Goal: Task Accomplishment & Management: Manage account settings

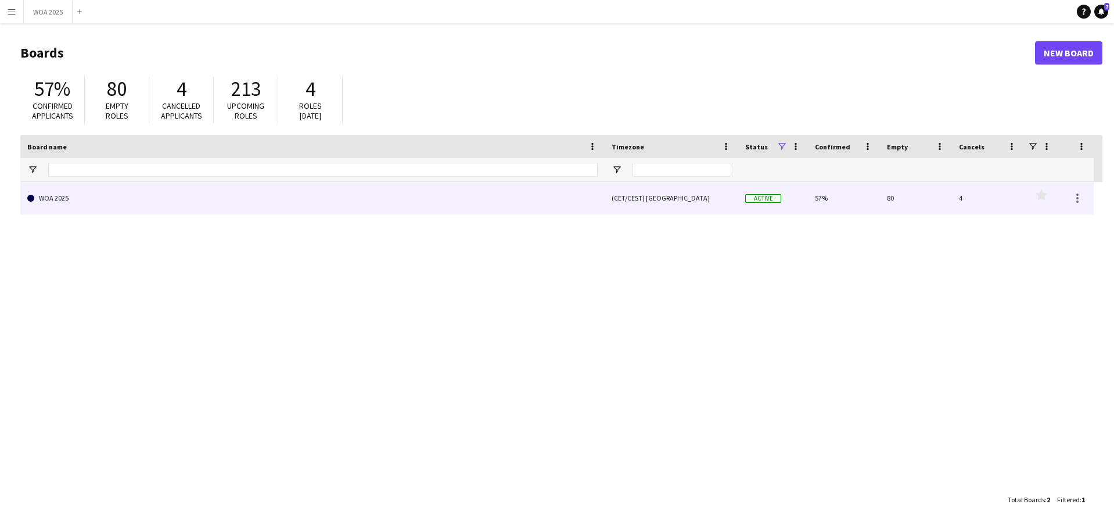
click at [385, 191] on link "WOA 2025" at bounding box center [312, 198] width 571 height 33
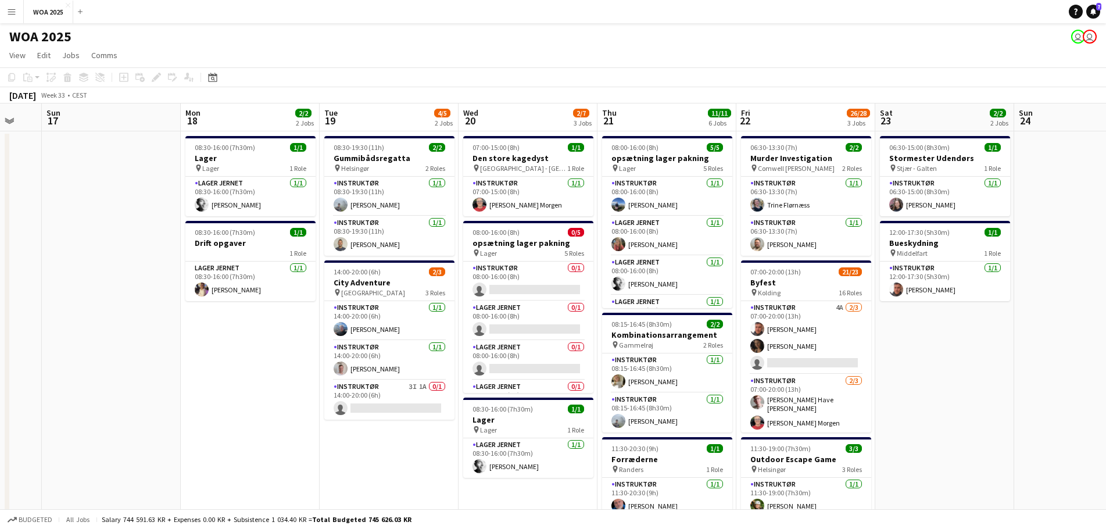
scroll to position [0, 378]
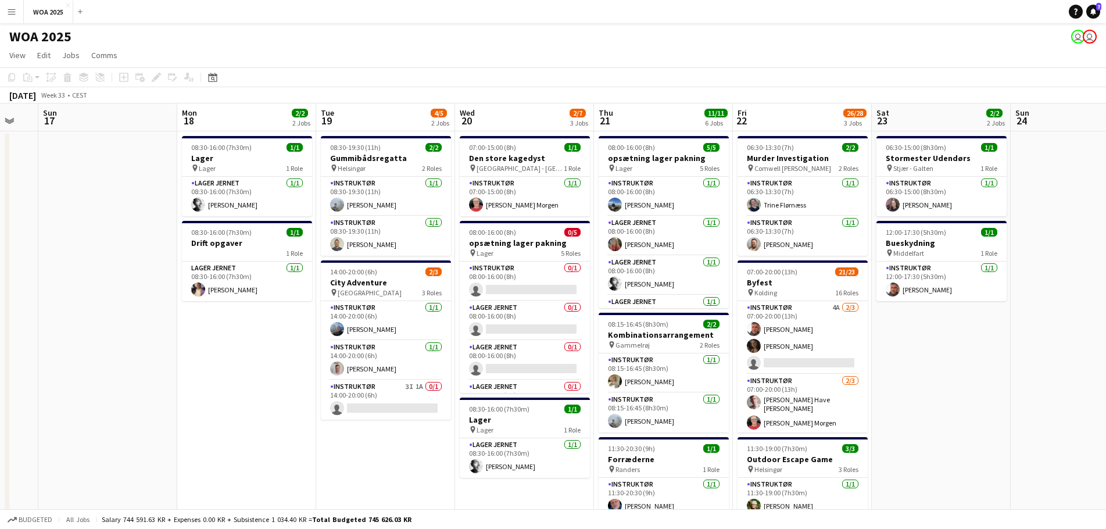
drag, startPoint x: 497, startPoint y: 214, endPoint x: 119, endPoint y: 254, distance: 380.3
click at [119, 254] on app-calendar-viewport "Thu 14 2/2 1 Job Fri 15 4/6 3 Jobs Sat 16 Sun 17 Mon 18 2/2 2 Jobs Tue 19 4/5 2…" at bounding box center [553, 456] width 1106 height 707
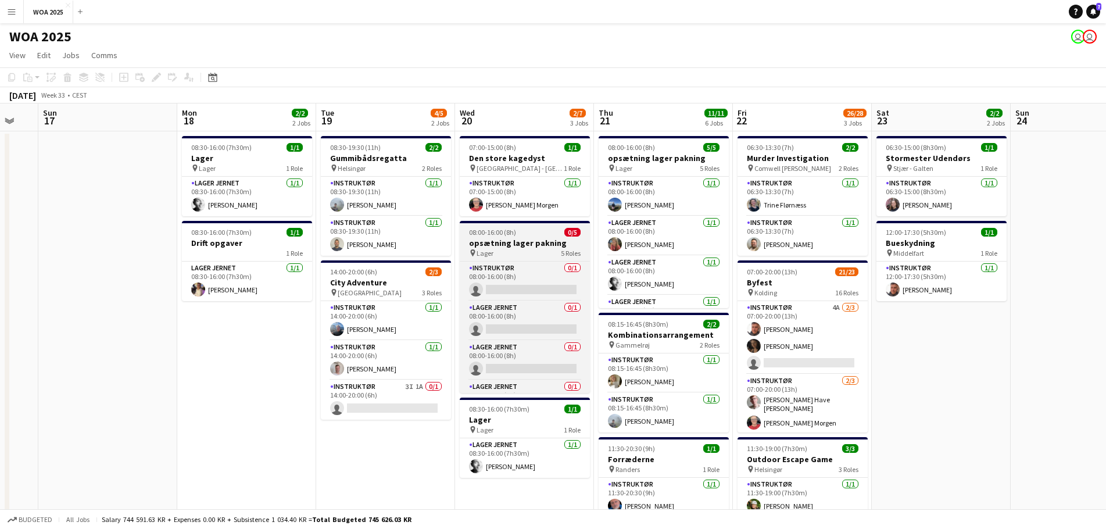
click at [553, 229] on div "08:00-16:00 (8h) 0/5" at bounding box center [525, 232] width 130 height 9
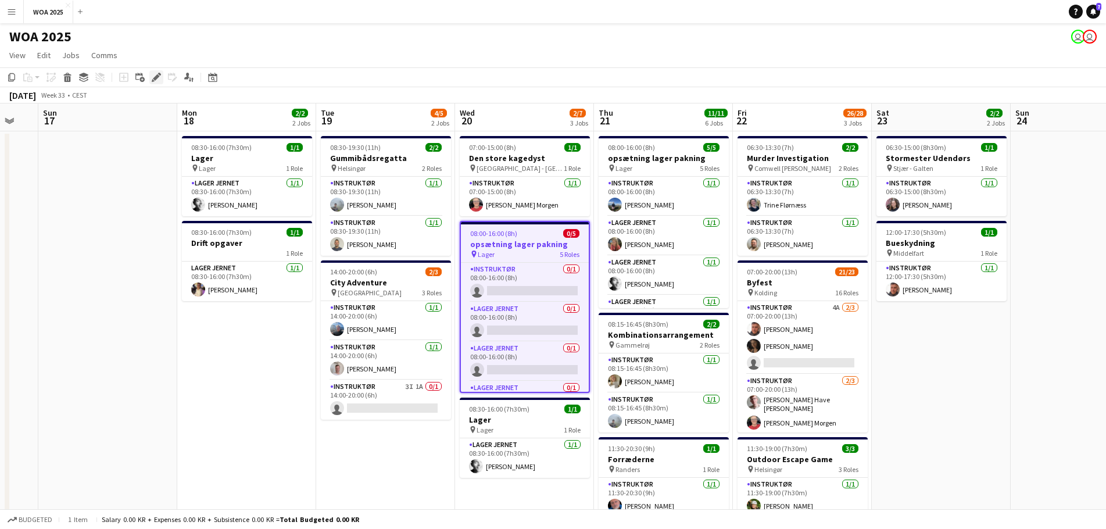
click at [157, 78] on icon at bounding box center [156, 77] width 6 height 6
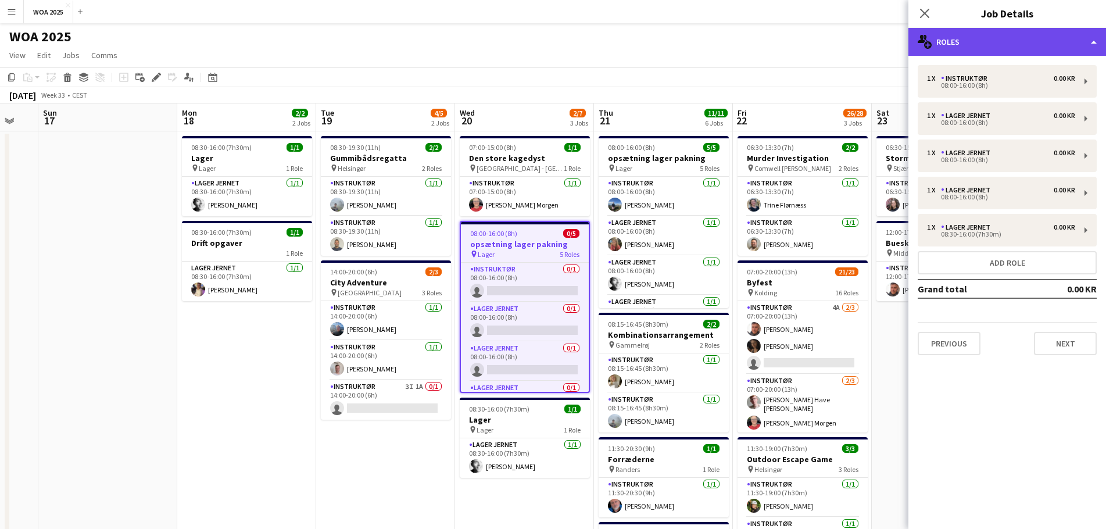
click at [1025, 37] on div "multiple-users-add Roles" at bounding box center [1007, 42] width 198 height 28
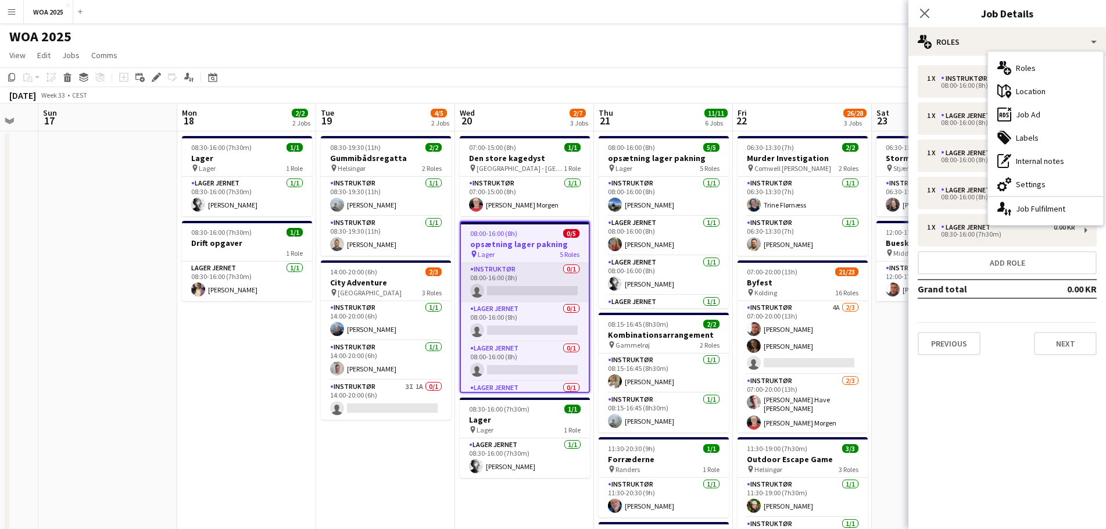
click at [511, 277] on app-card-role "Instruktør 0/1 08:00-16:00 (8h) single-neutral-actions" at bounding box center [525, 283] width 128 height 40
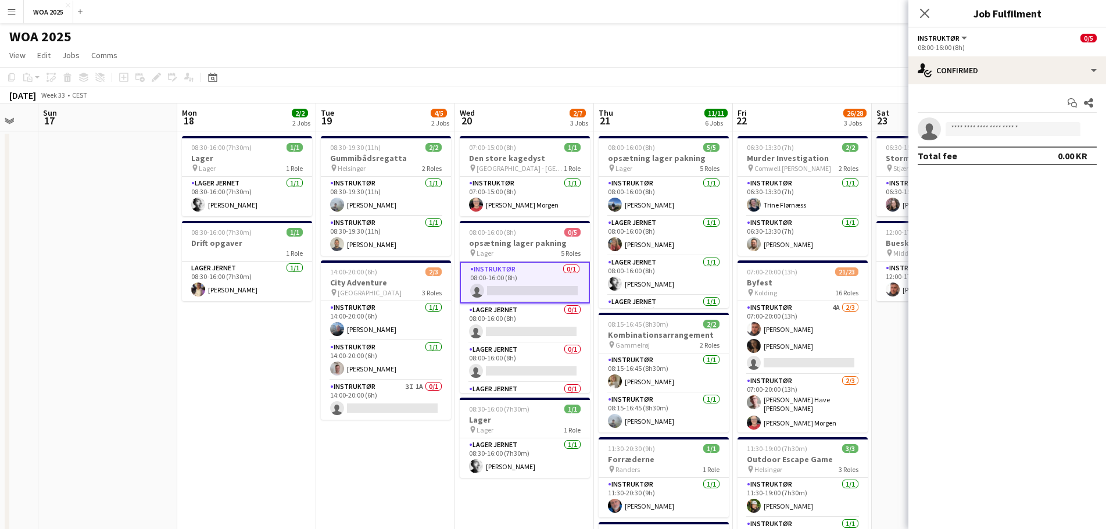
click at [529, 322] on app-card-role "Lager Jernet 0/1 08:00-16:00 (8h) single-neutral-actions" at bounding box center [525, 323] width 130 height 40
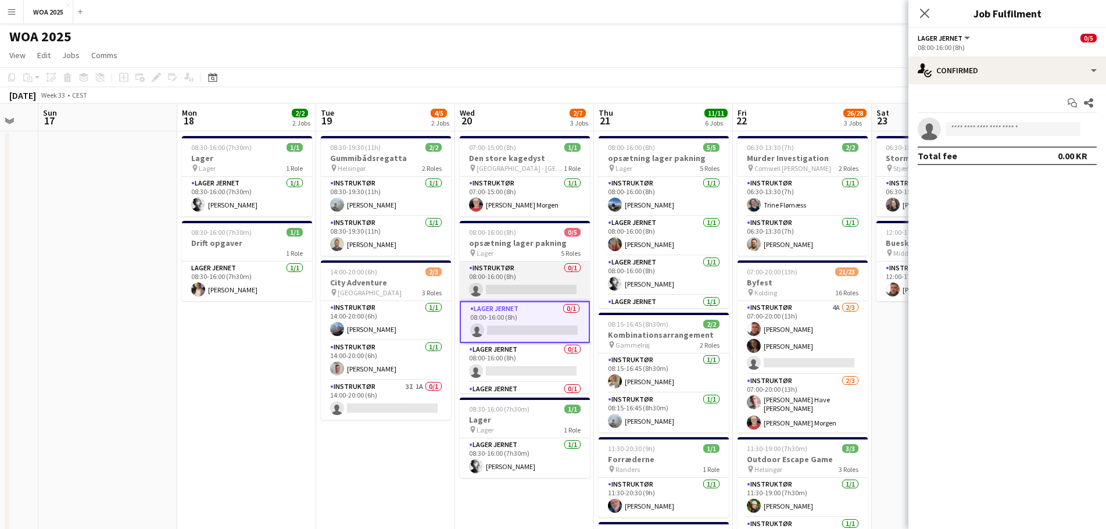
scroll to position [0, 379]
click at [522, 281] on app-card-role "Instruktør 0/1 08:00-16:00 (8h) single-neutral-actions" at bounding box center [524, 281] width 130 height 40
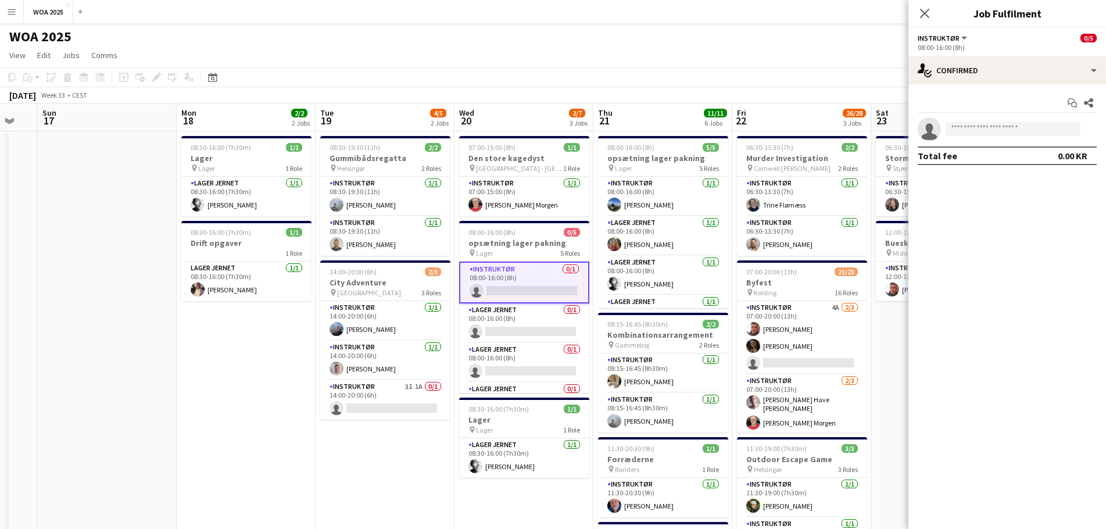
click at [955, 42] on span "Instruktør" at bounding box center [938, 38] width 42 height 9
click at [1028, 66] on div "single-neutral-actions-check-2 Confirmed" at bounding box center [1007, 70] width 198 height 28
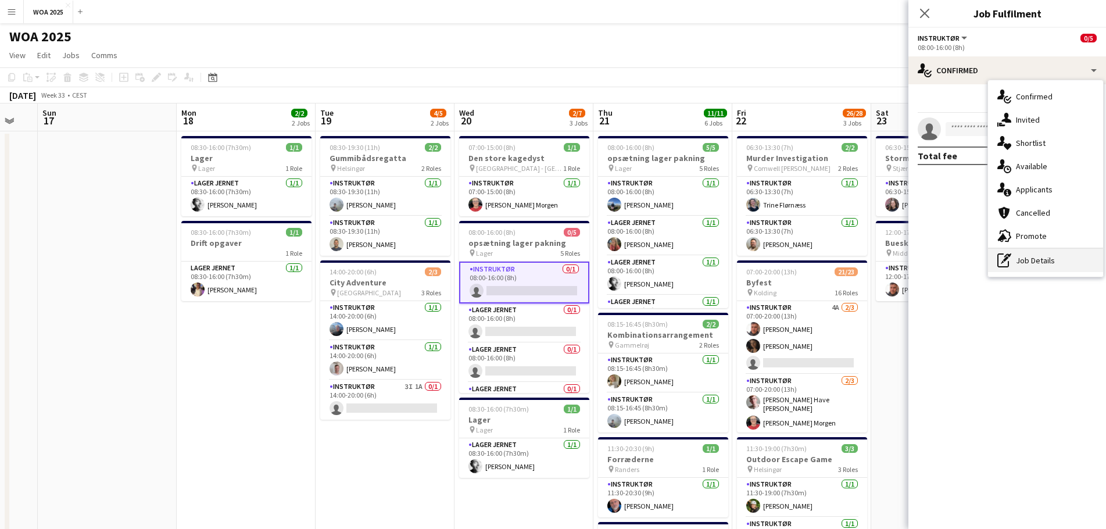
click at [1027, 260] on div "pen-write Job Details" at bounding box center [1045, 260] width 115 height 23
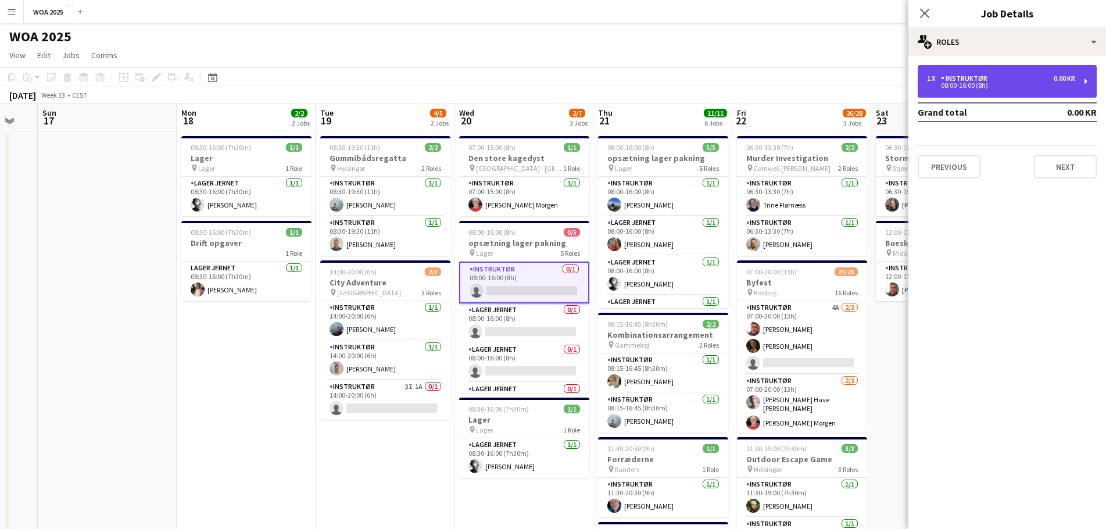
click at [993, 80] on div "1 x Instruktør 0.00 KR" at bounding box center [1001, 78] width 148 height 8
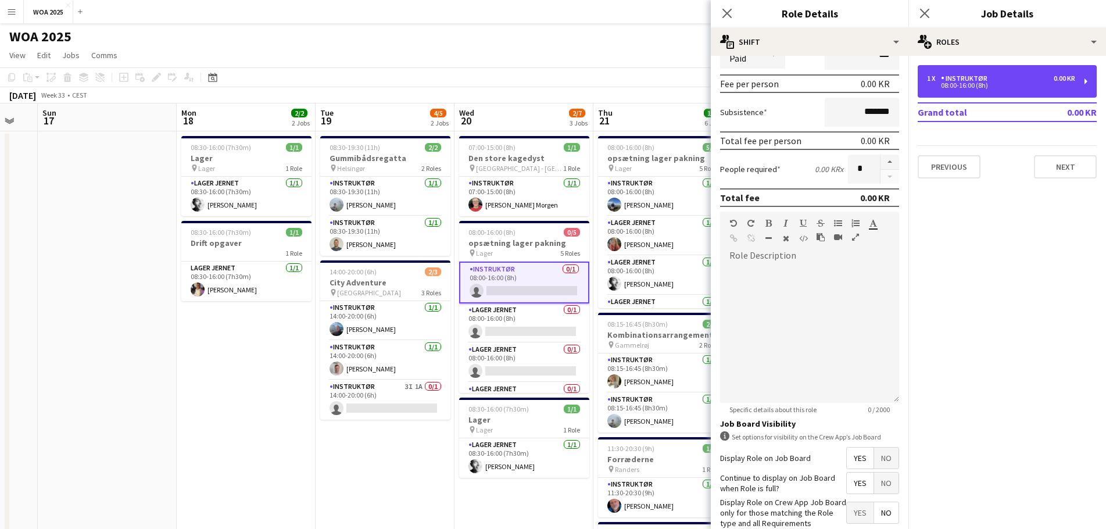
scroll to position [225, 0]
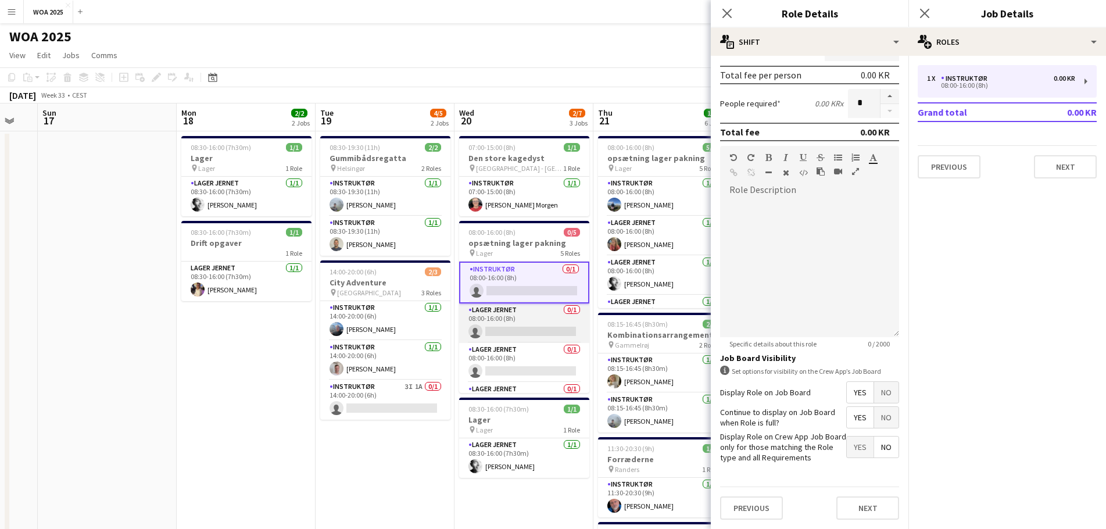
click at [524, 325] on app-card-role "Lager Jernet 0/1 08:00-16:00 (8h) single-neutral-actions" at bounding box center [524, 323] width 130 height 40
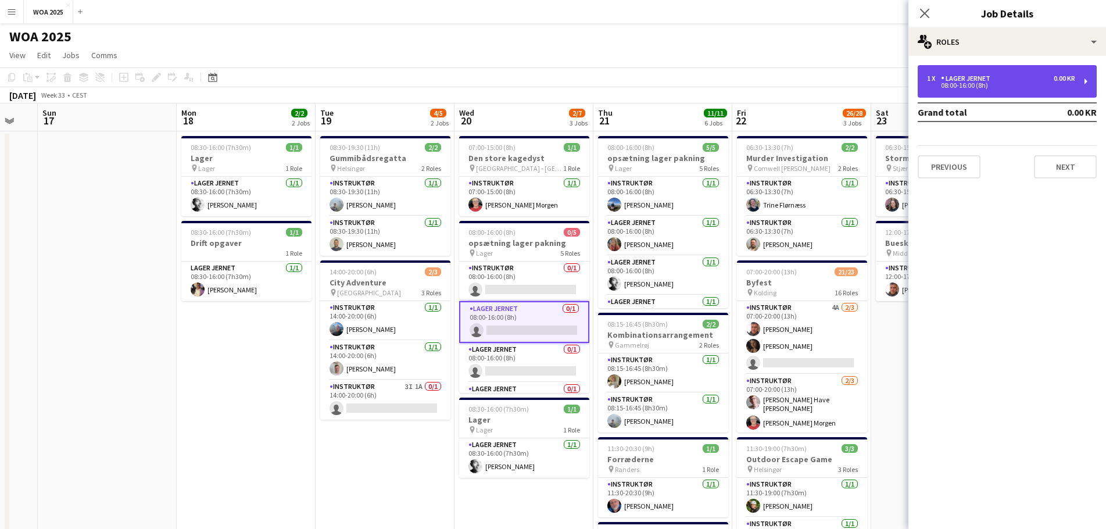
click at [1013, 81] on div "1 x Lager Jernet 0.00 KR" at bounding box center [1001, 78] width 148 height 8
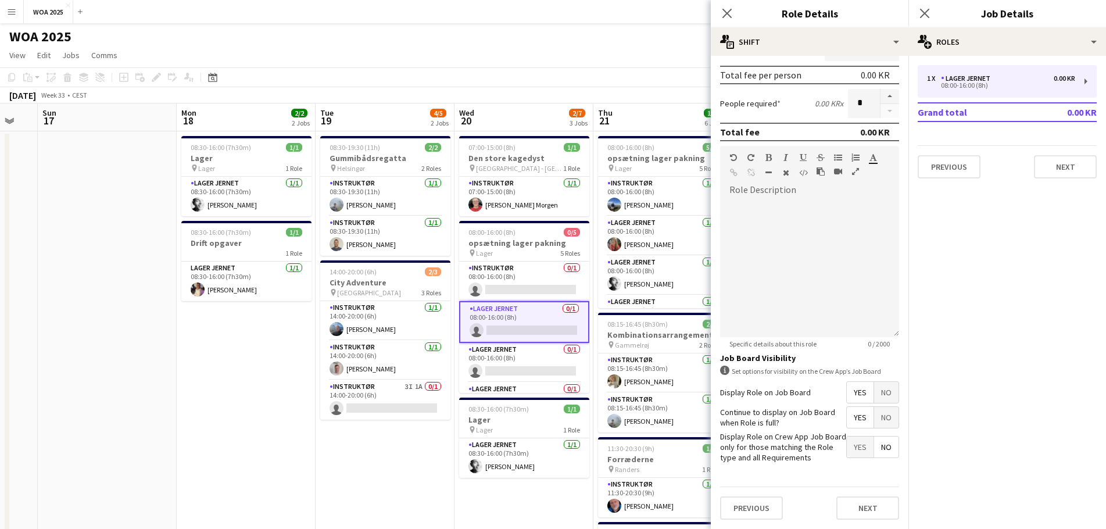
click at [403, 474] on app-date-cell "08:30-19:30 (11h) 2/2 Gummibådsregatta pin Helsingør 2 Roles Instruktør [DATE] …" at bounding box center [385, 470] width 139 height 679
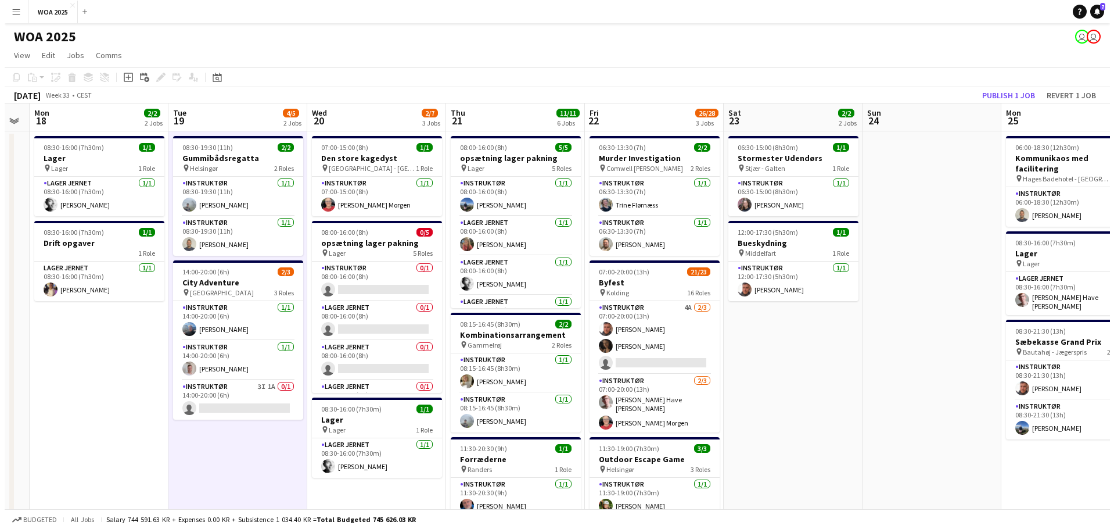
scroll to position [0, 393]
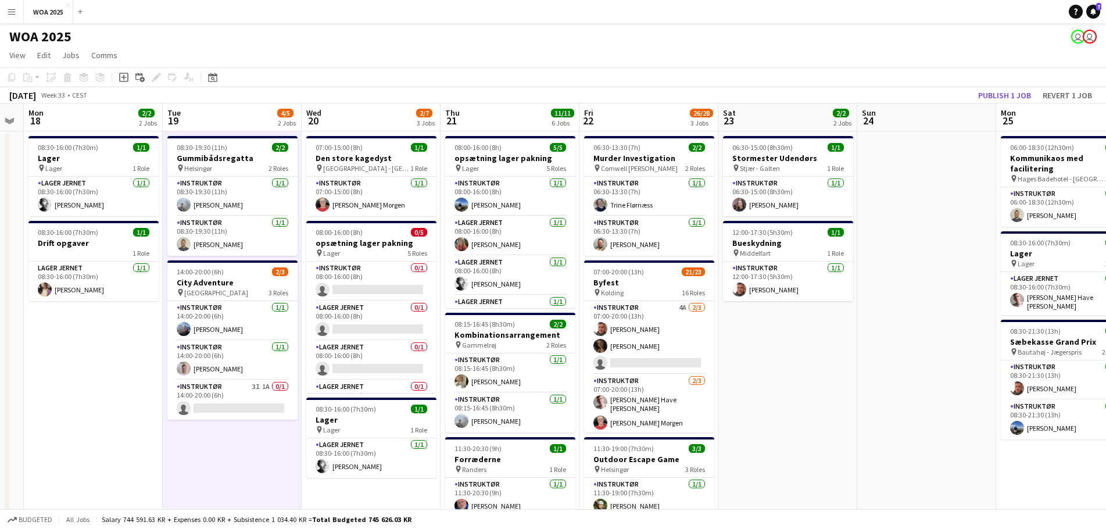
drag, startPoint x: 899, startPoint y: 352, endPoint x: 769, endPoint y: 350, distance: 130.7
click at [769, 350] on app-calendar-viewport "Fri 15 4/7 3 Jobs Sat 16 Sun 17 Mon 18 2/2 2 Jobs Tue 19 4/5 2 Jobs Wed 20 2/7 …" at bounding box center [553, 456] width 1106 height 707
click at [1092, 10] on icon at bounding box center [1093, 11] width 6 height 6
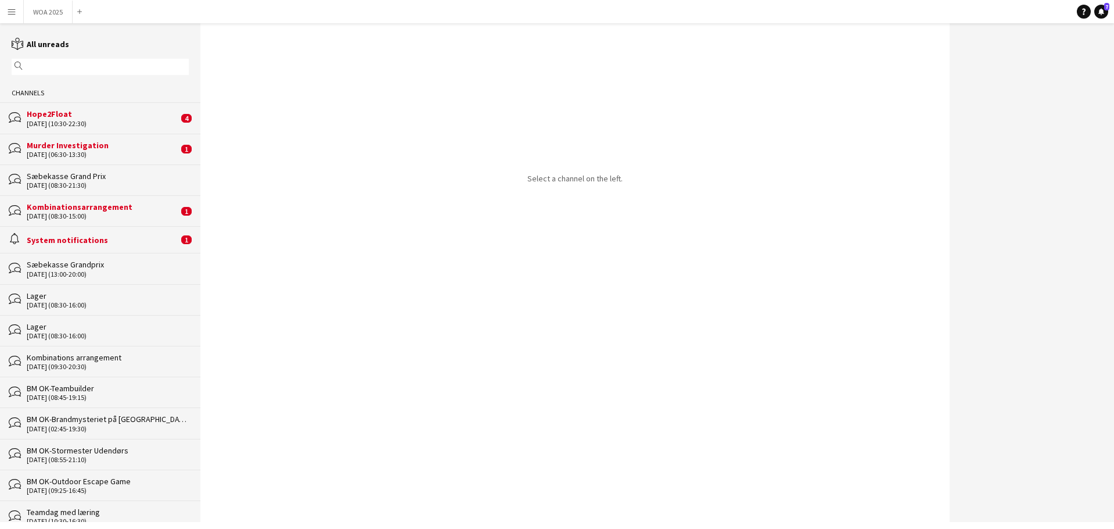
click at [118, 243] on div "System notifications" at bounding box center [103, 240] width 152 height 10
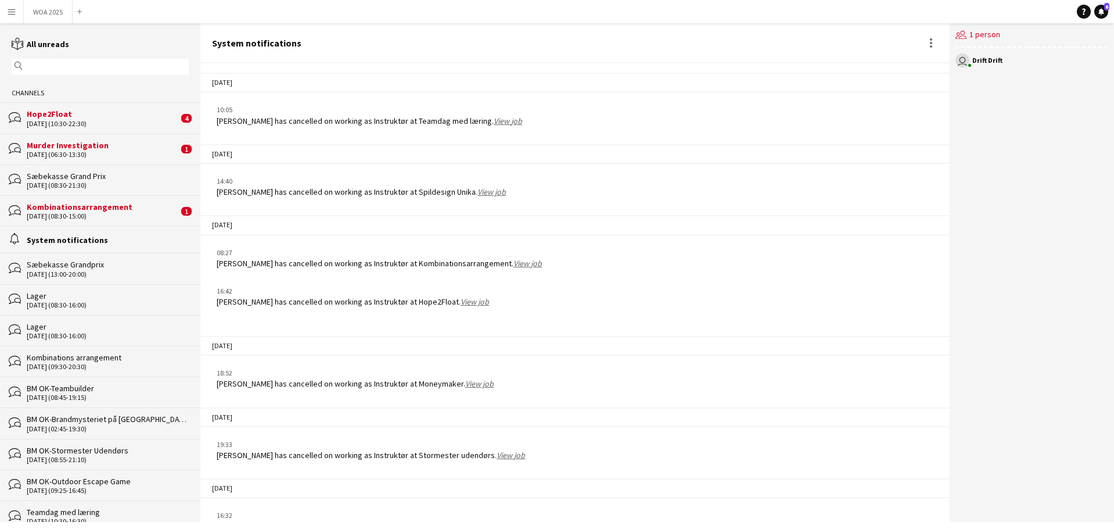
scroll to position [857, 0]
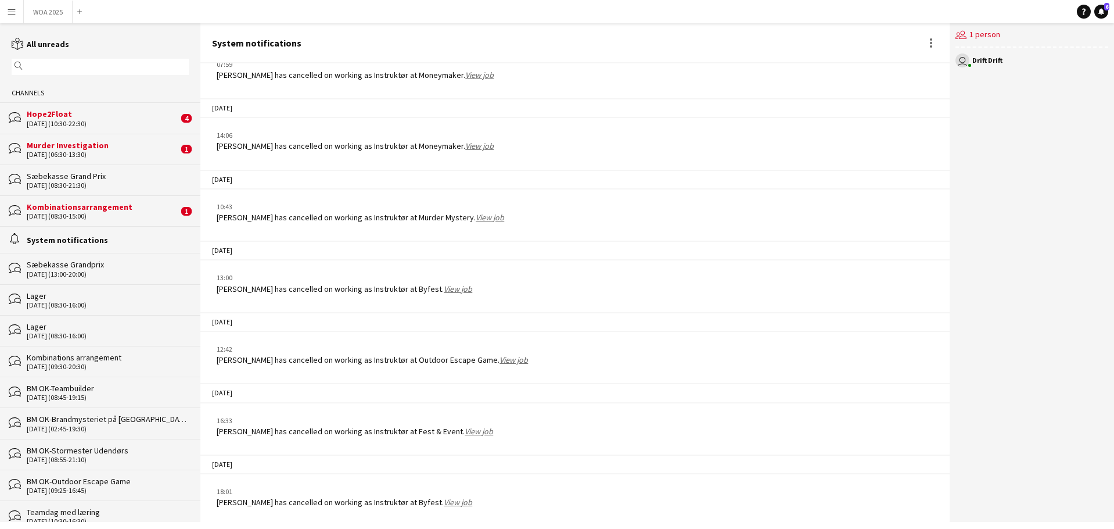
click at [119, 217] on div "[DATE] (08:30-15:00)" at bounding box center [103, 216] width 152 height 8
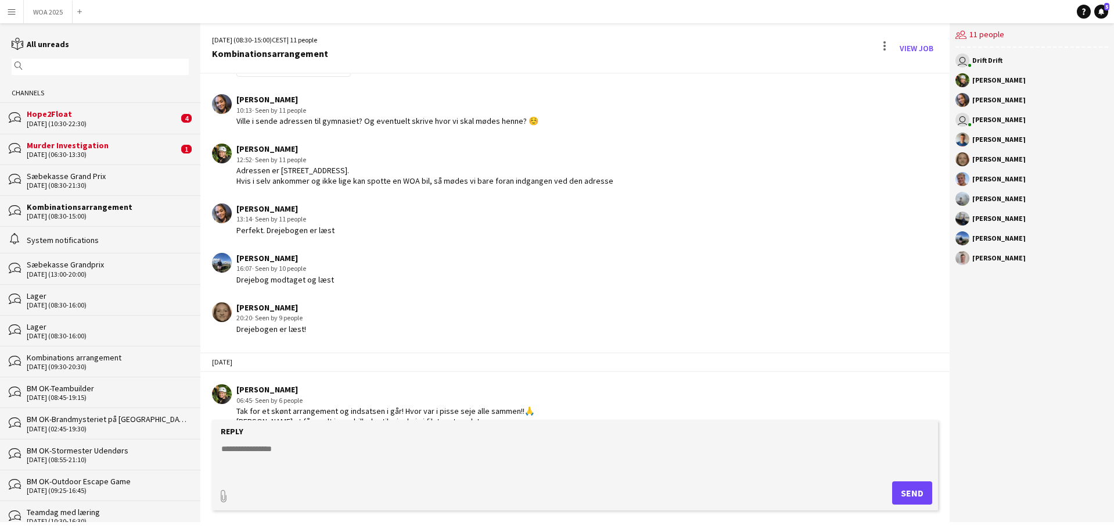
scroll to position [844, 0]
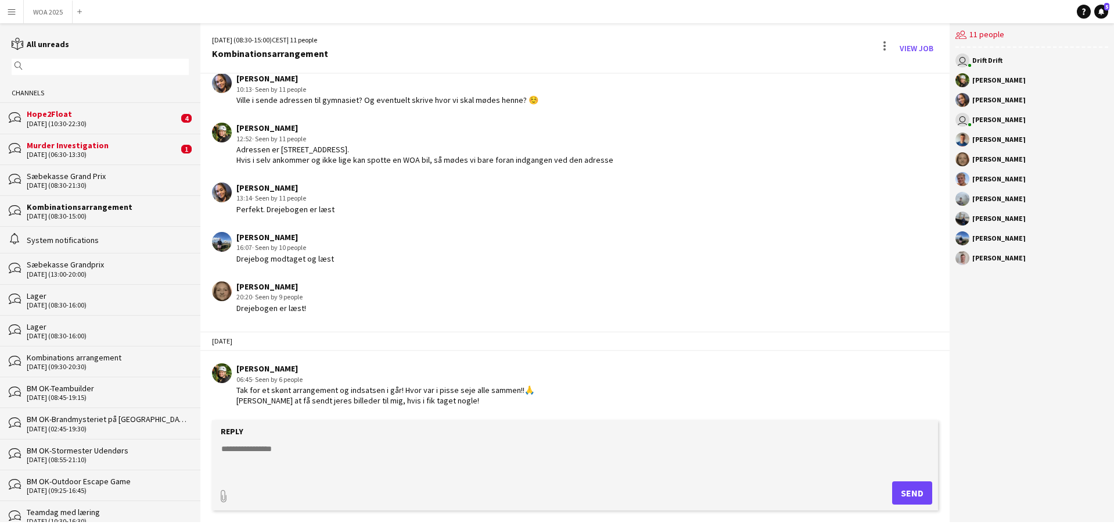
click at [123, 160] on div "bubbles Murder Investigation [DATE] (06:30-13:30) 1" at bounding box center [100, 149] width 200 height 31
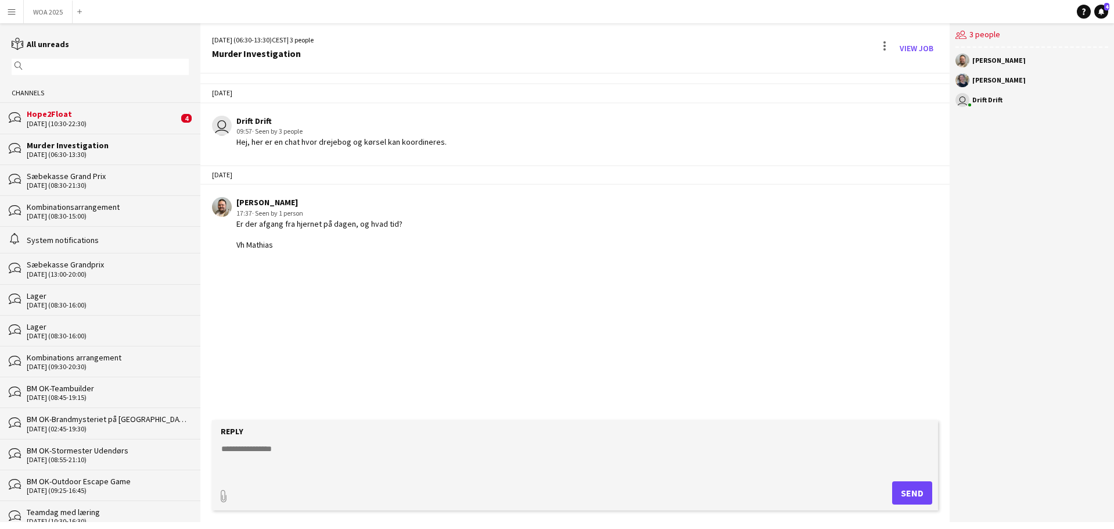
click at [129, 123] on div "[DATE] (10:30-22:30)" at bounding box center [103, 124] width 152 height 8
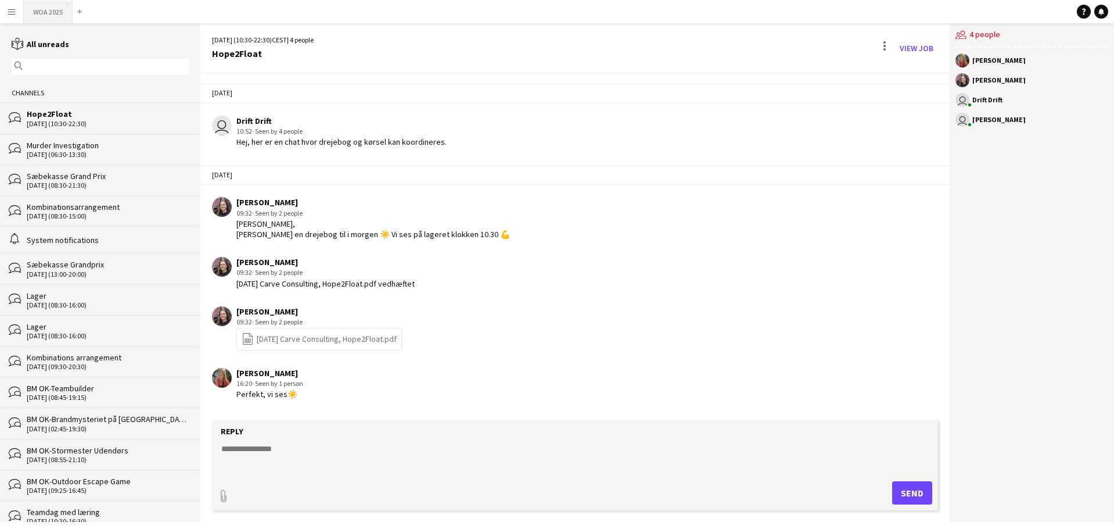
click at [35, 5] on button "WOA 2025 Close" at bounding box center [48, 12] width 49 height 23
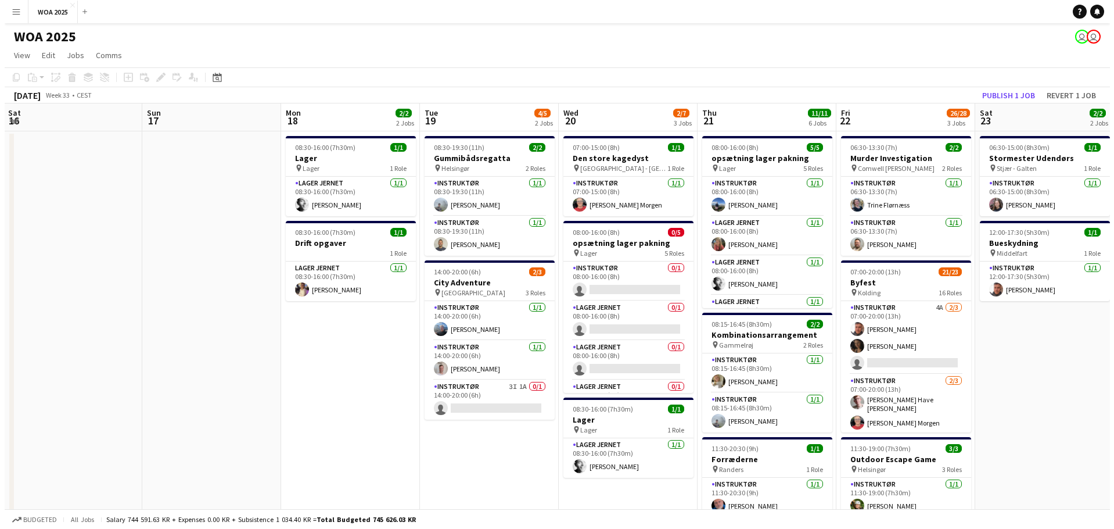
scroll to position [0, 422]
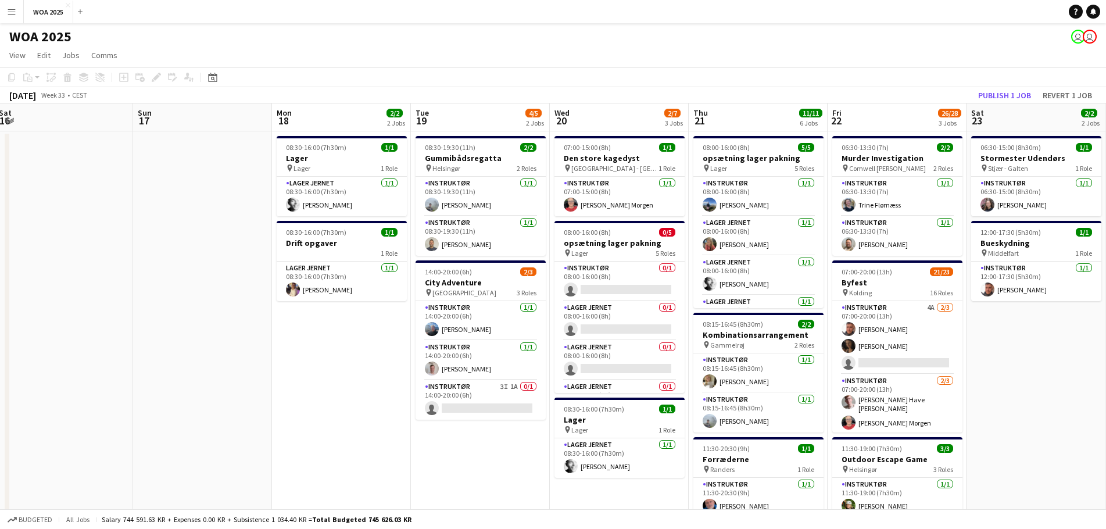
drag, startPoint x: 679, startPoint y: 368, endPoint x: 396, endPoint y: 354, distance: 283.9
click at [396, 354] on app-calendar-viewport "Wed 13 2/2 2 Jobs Thu 14 2/2 1 Job Fri 15 5/7 3 Jobs Sat 16 Sun 17 Mon 18 2/2 2…" at bounding box center [553, 456] width 1106 height 707
click at [2, 12] on button "Menu" at bounding box center [11, 11] width 23 height 23
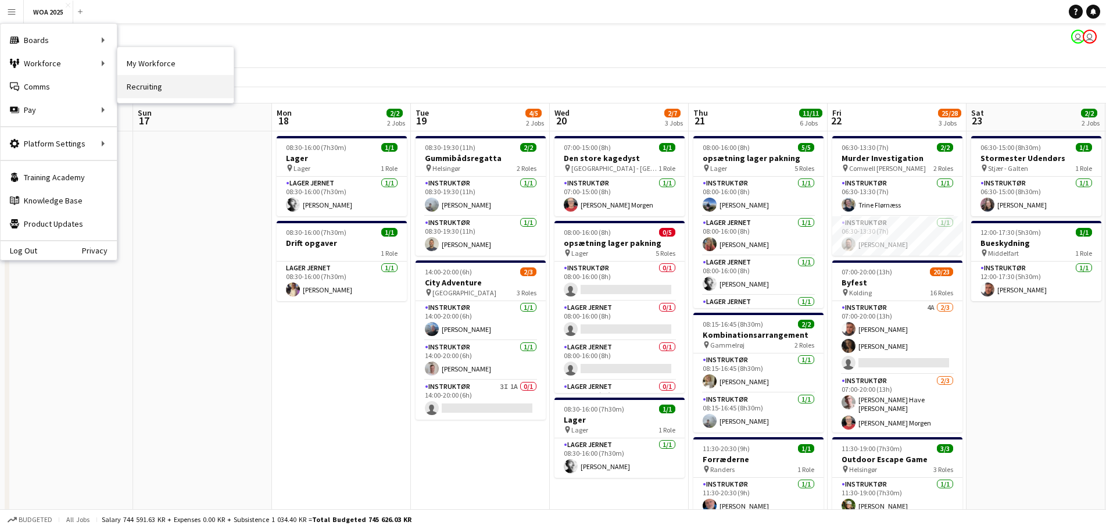
click at [149, 84] on link "Recruiting" at bounding box center [175, 86] width 116 height 23
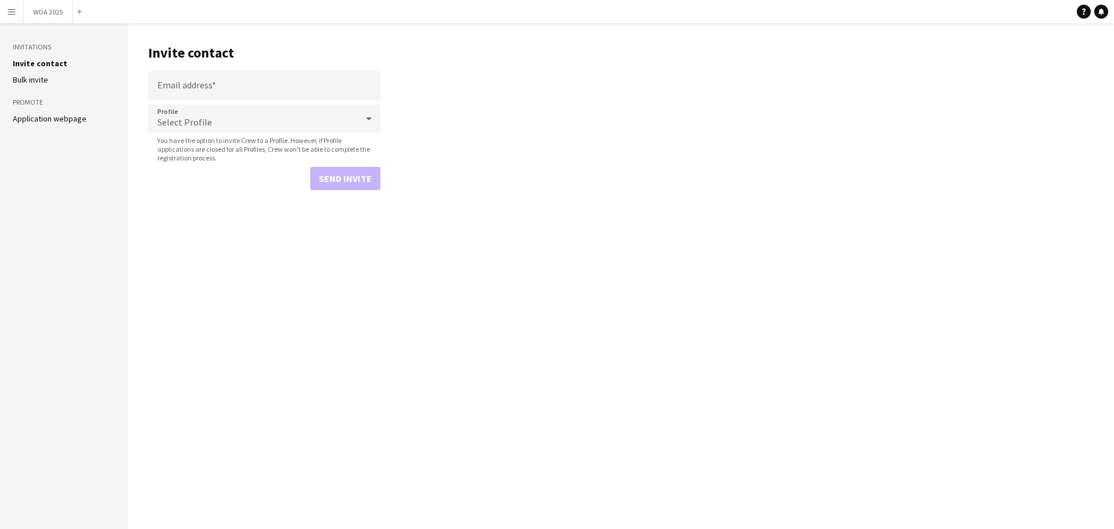
click at [33, 76] on link "Bulk invite" at bounding box center [30, 79] width 35 height 10
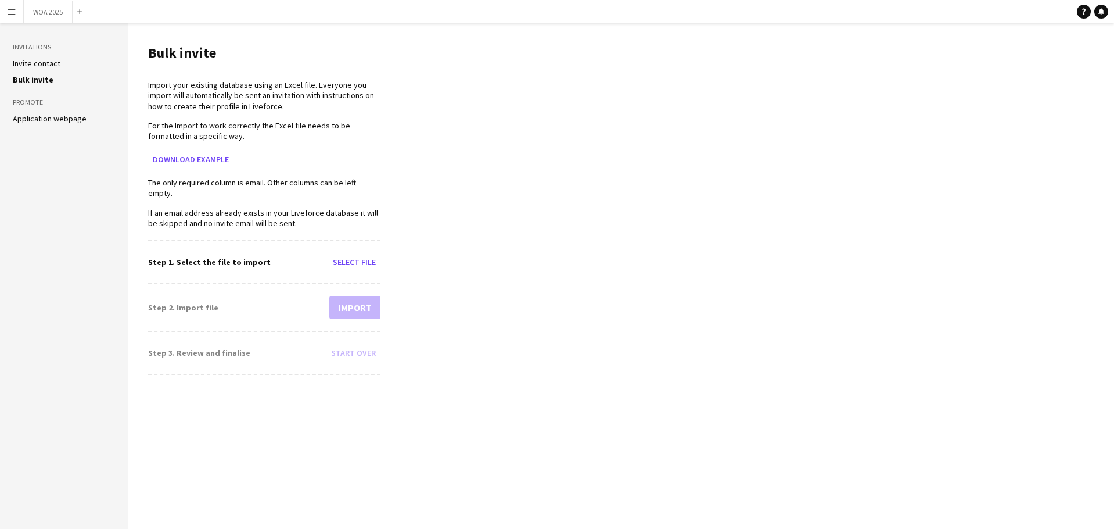
click at [54, 119] on link "Application webpage" at bounding box center [50, 118] width 74 height 10
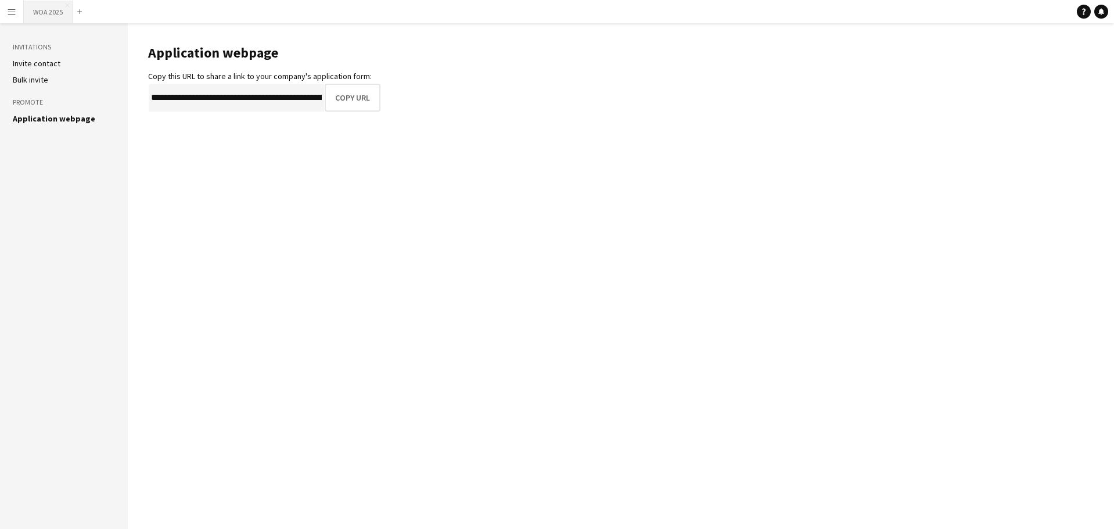
click at [53, 17] on button "WOA 2025 Close" at bounding box center [48, 12] width 49 height 23
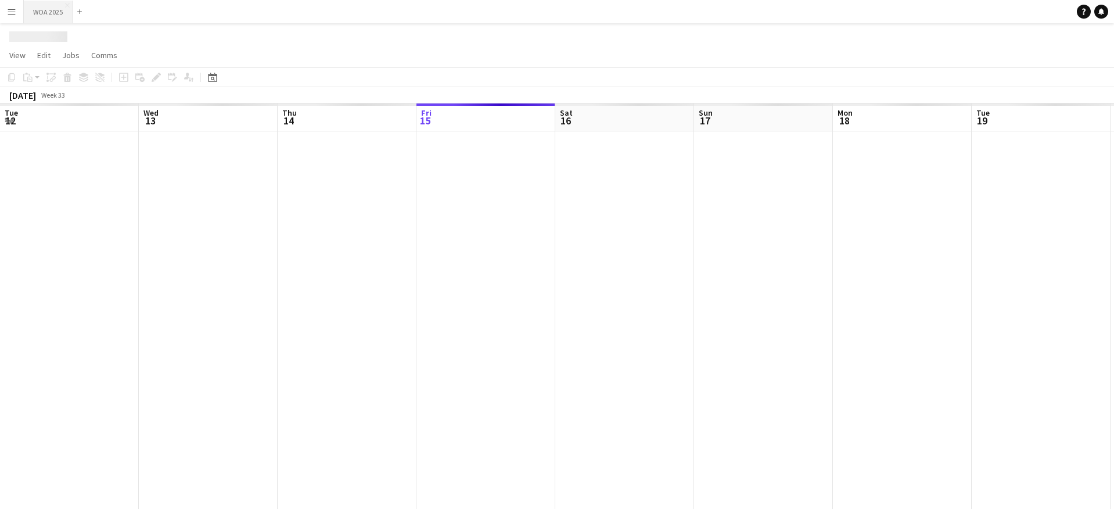
scroll to position [0, 278]
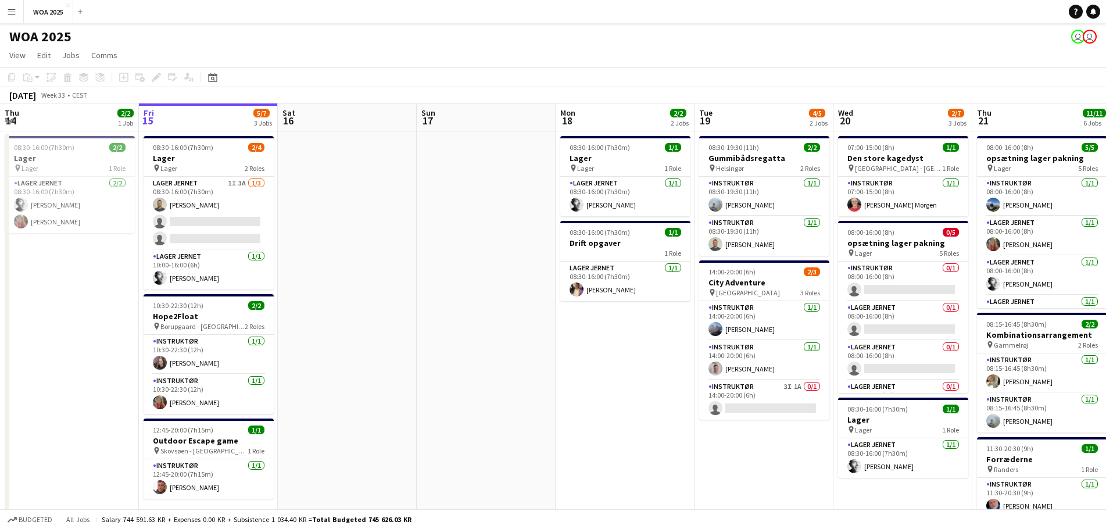
click at [23, 17] on app-navbar "Menu Boards Boards Boards All jobs Status Workforce Workforce My Workforce Recr…" at bounding box center [553, 11] width 1106 height 23
click at [12, 17] on button "Menu" at bounding box center [11, 11] width 23 height 23
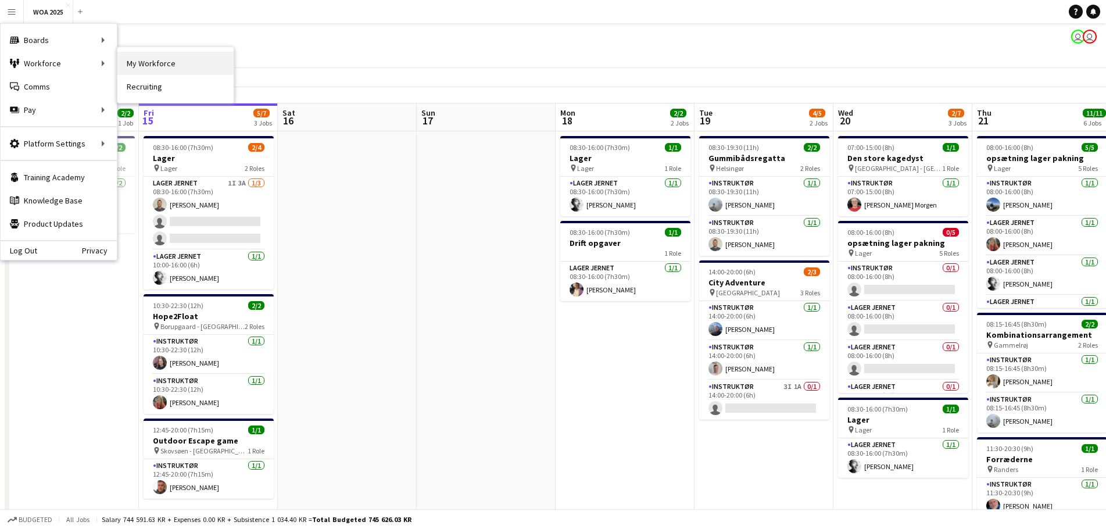
click at [167, 62] on link "My Workforce" at bounding box center [175, 63] width 116 height 23
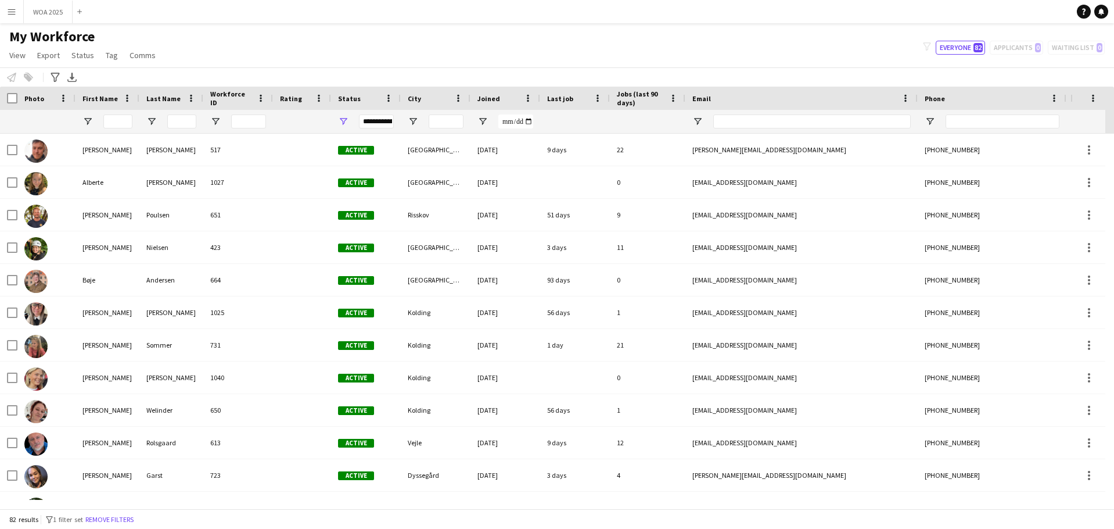
click at [499, 99] on div "Joined" at bounding box center [499, 97] width 42 height 17
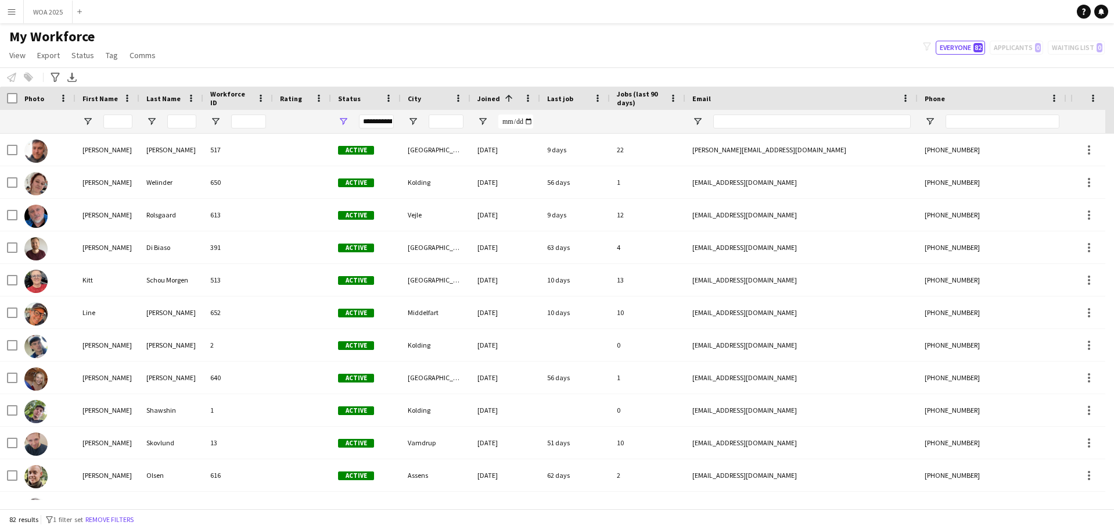
click at [500, 99] on span at bounding box center [507, 98] width 14 height 10
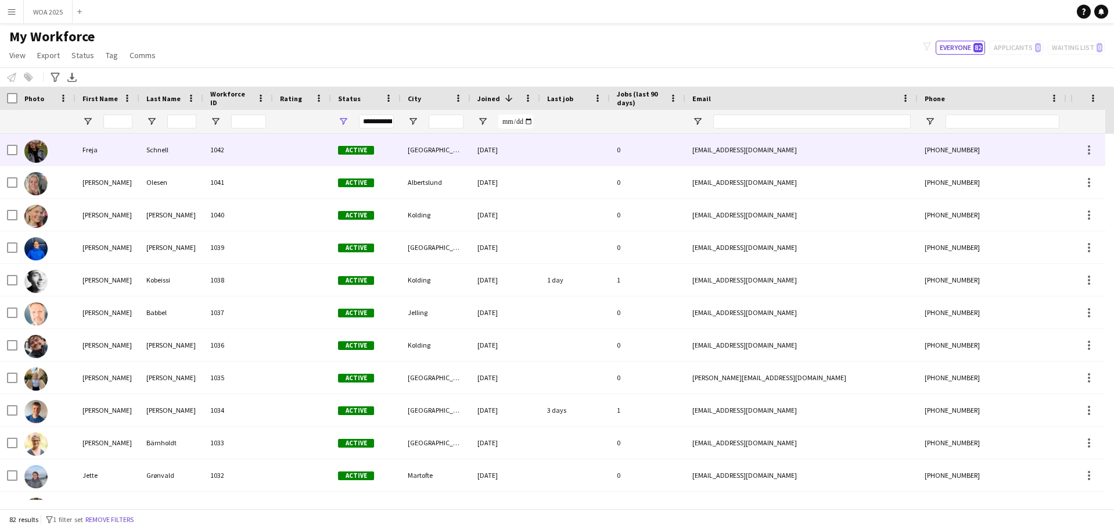
click at [960, 162] on div "[PHONE_NUMBER]" at bounding box center [992, 150] width 149 height 32
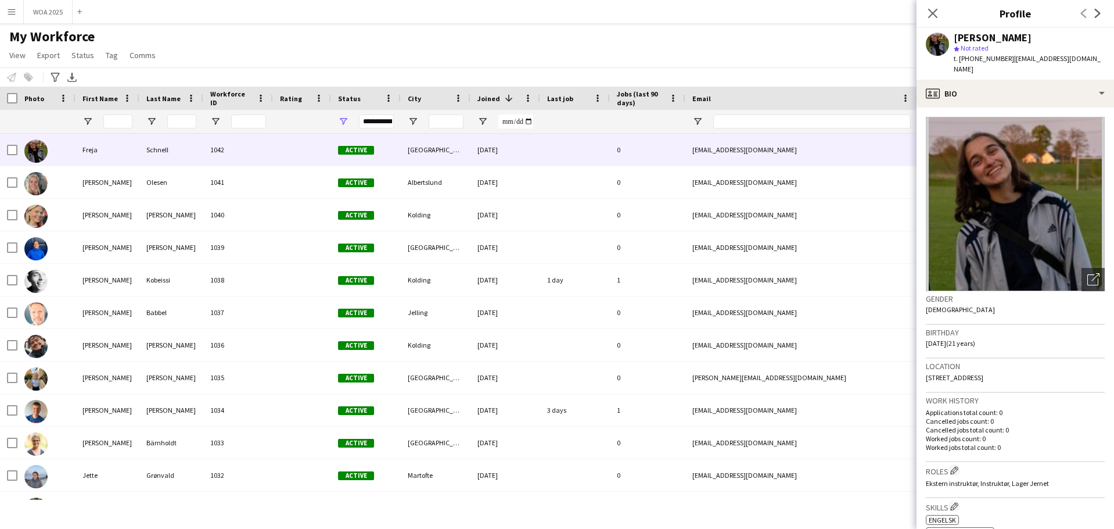
click at [842, 56] on div "My Workforce View Views Default view New view Update view Delete view Edit name…" at bounding box center [557, 48] width 1114 height 40
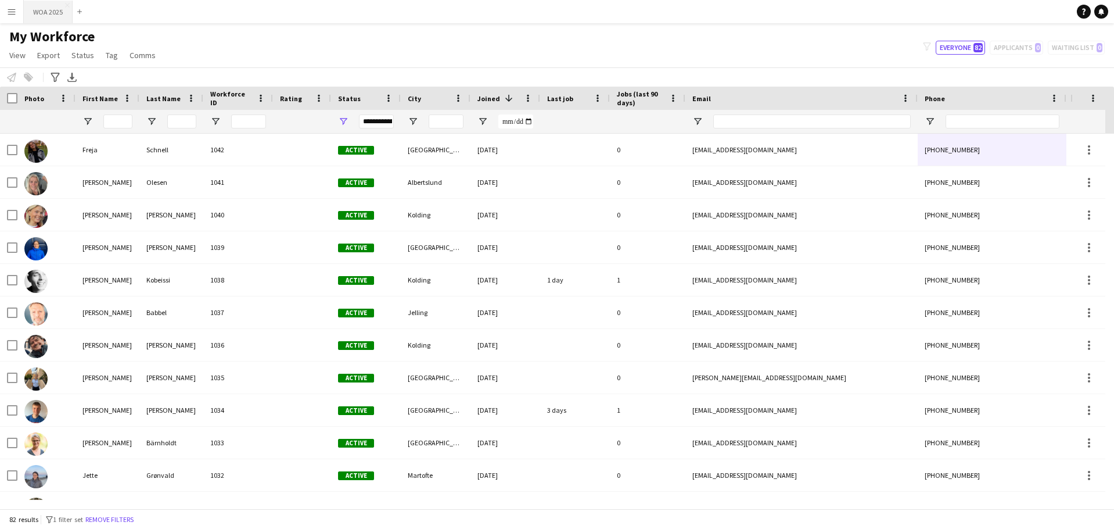
click at [38, 10] on button "WOA 2025 Close" at bounding box center [48, 12] width 49 height 23
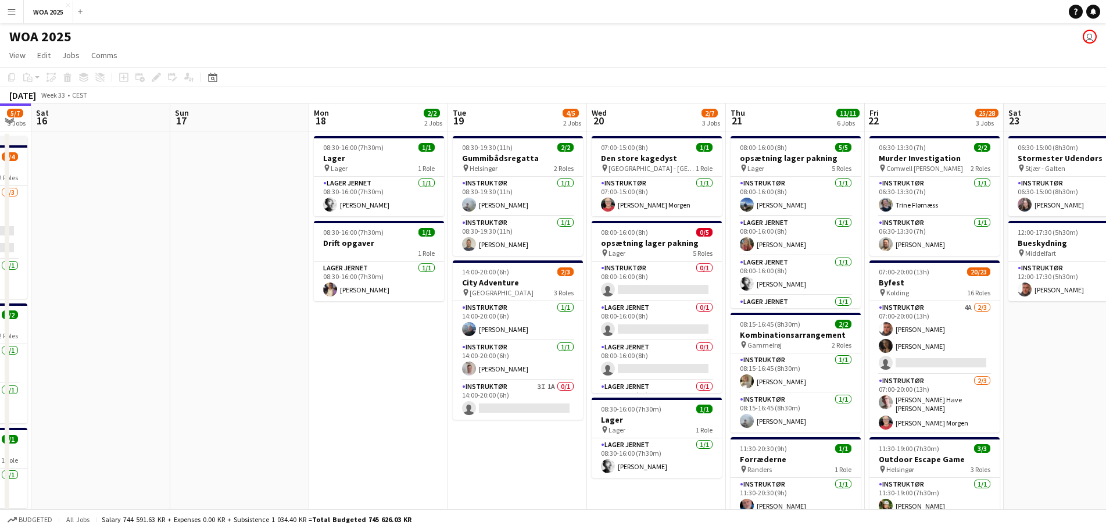
scroll to position [0, 386]
drag, startPoint x: 634, startPoint y: 316, endPoint x: 452, endPoint y: 295, distance: 183.0
click at [452, 295] on app-calendar-viewport "Wed 13 2/2 2 Jobs Thu 14 2/2 1 Job Fri 15 5/7 3 Jobs Sat 16 Sun 17 Mon 18 2/2 2…" at bounding box center [553, 456] width 1106 height 707
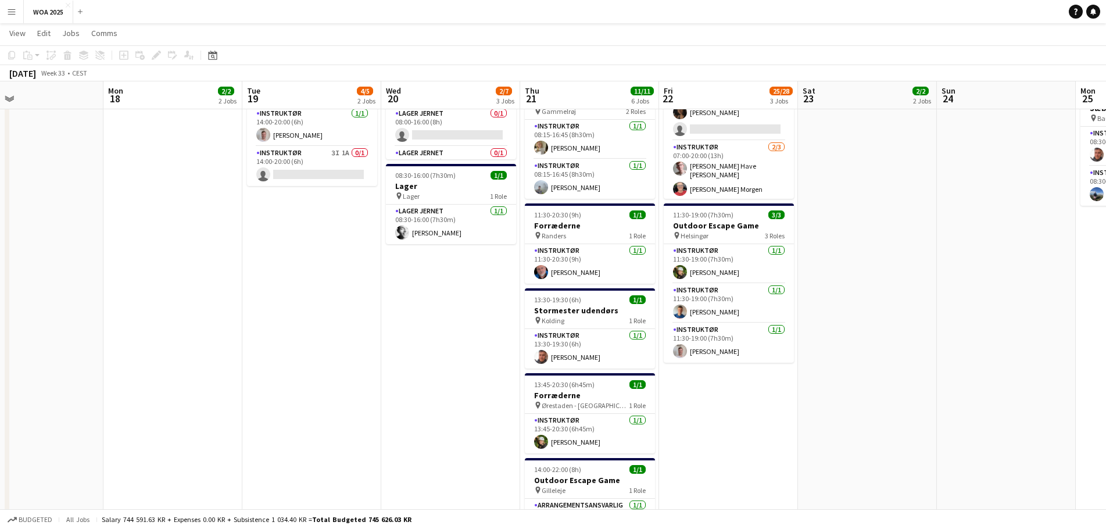
scroll to position [0, 361]
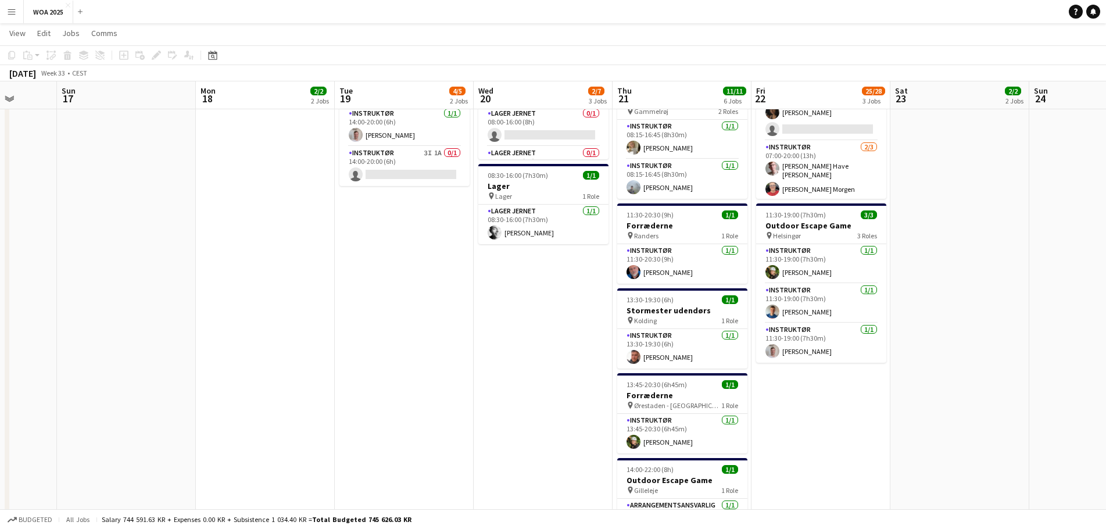
drag, startPoint x: 665, startPoint y: 263, endPoint x: 568, endPoint y: 279, distance: 99.1
click at [551, 273] on app-calendar-viewport "Thu 14 2/2 1 Job Fri 15 5/7 3 Jobs Sat 16 Sun 17 Mon 18 2/2 2 Jobs Tue 19 4/5 2…" at bounding box center [553, 194] width 1106 height 763
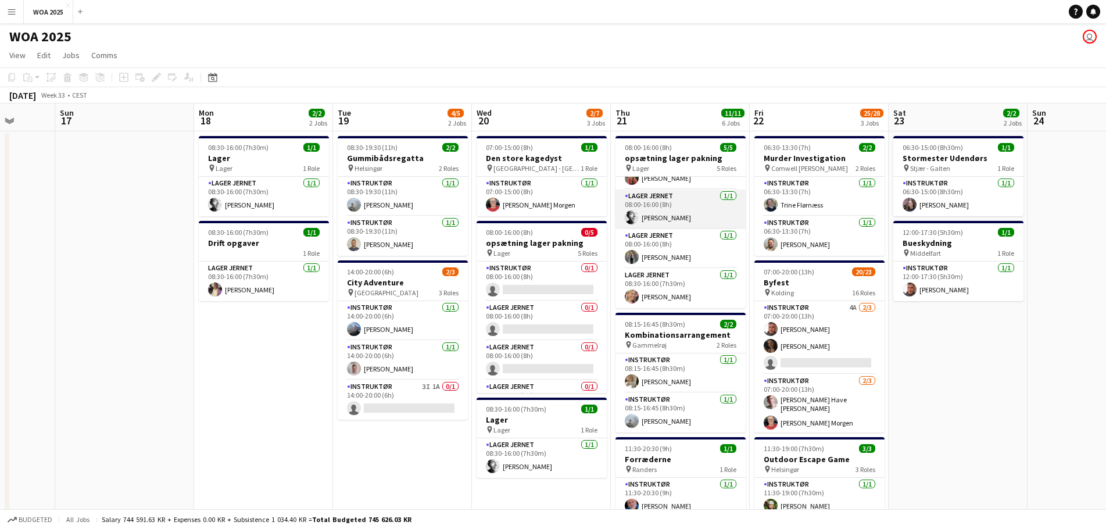
scroll to position [70, 0]
